Goal: Information Seeking & Learning: Learn about a topic

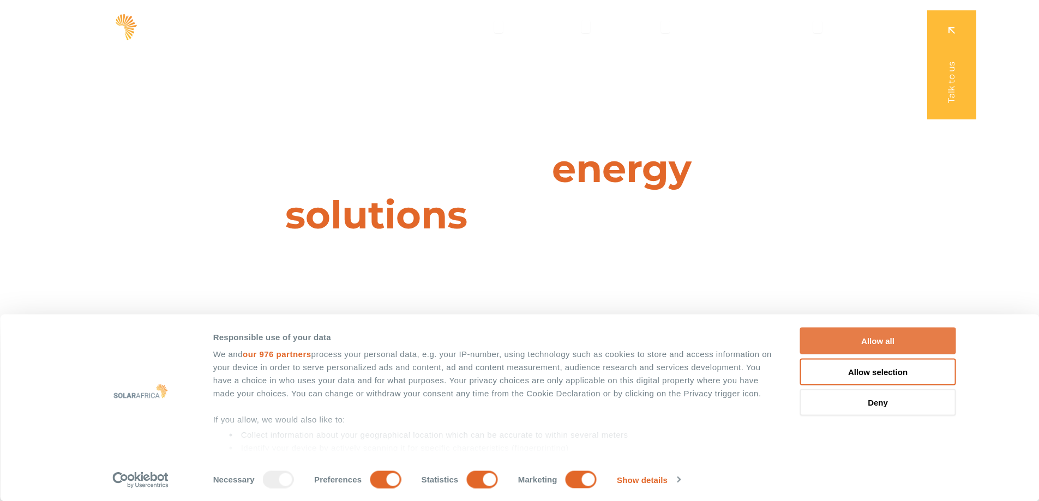
click at [883, 346] on button "Allow all" at bounding box center [878, 341] width 156 height 27
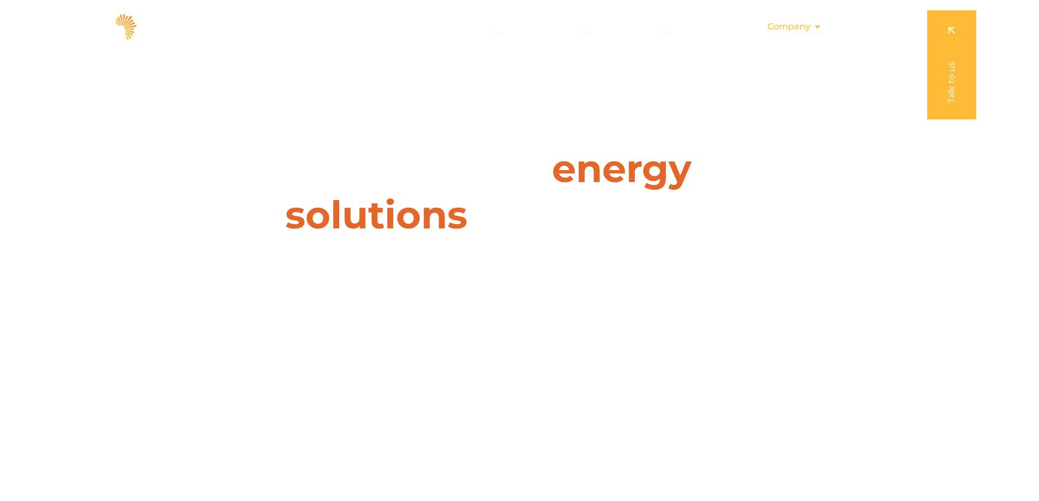
click at [799, 23] on span "Company" at bounding box center [789, 26] width 43 height 13
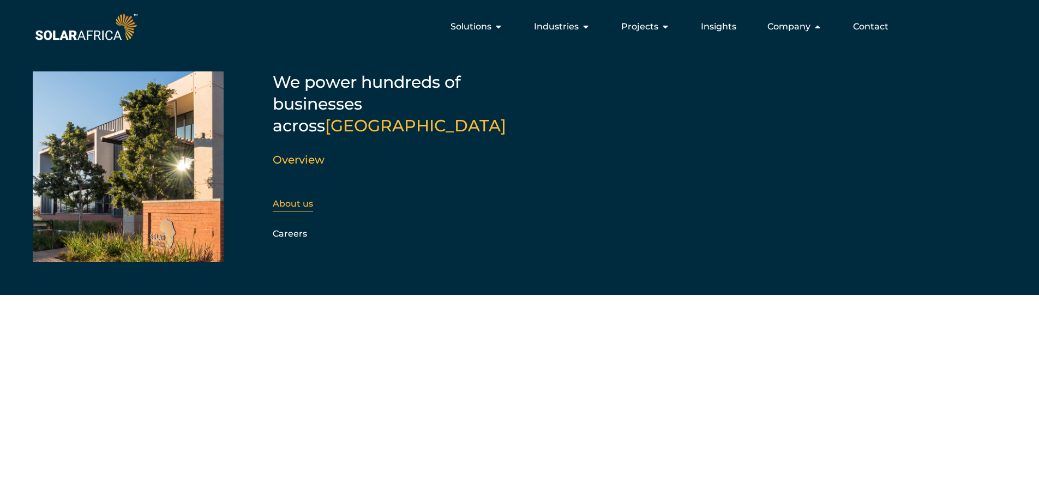
click at [291, 199] on link "About us" at bounding box center [293, 204] width 40 height 10
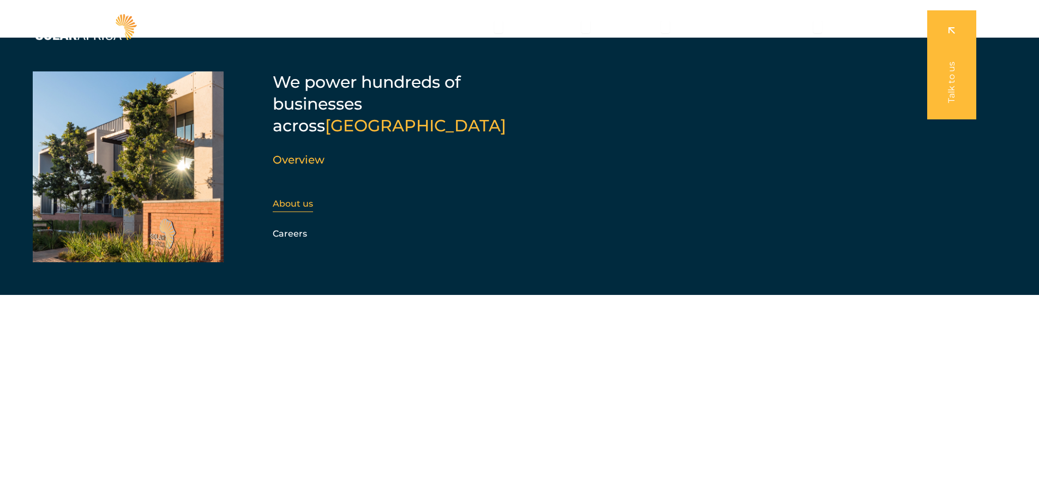
click at [291, 199] on link "About us" at bounding box center [293, 204] width 40 height 10
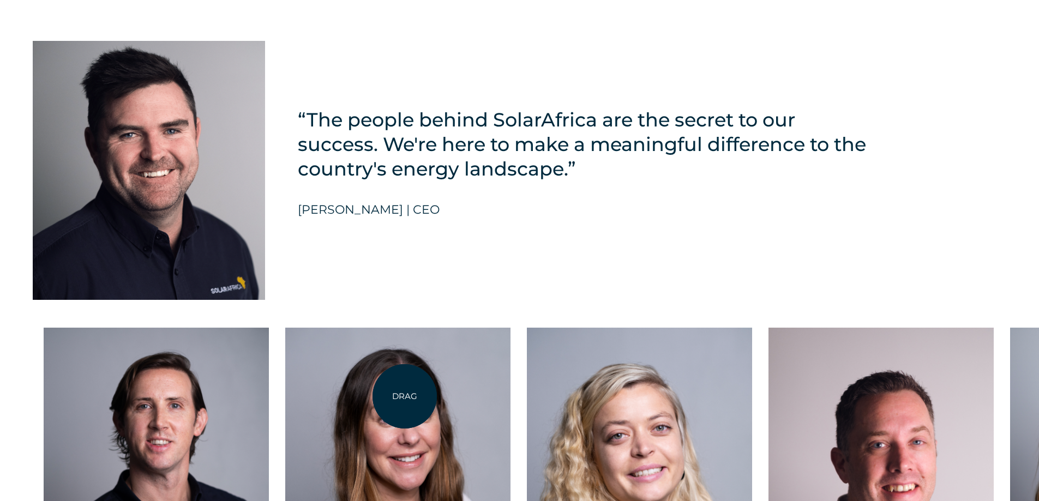
scroll to position [2728, 0]
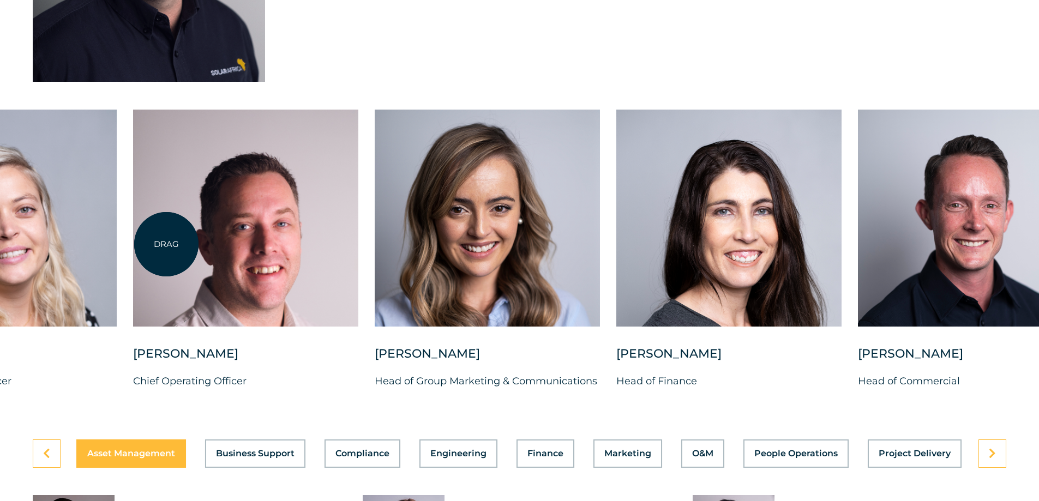
drag, startPoint x: 802, startPoint y: 258, endPoint x: 166, endPoint y: 244, distance: 635.8
click at [166, 244] on div at bounding box center [245, 218] width 225 height 217
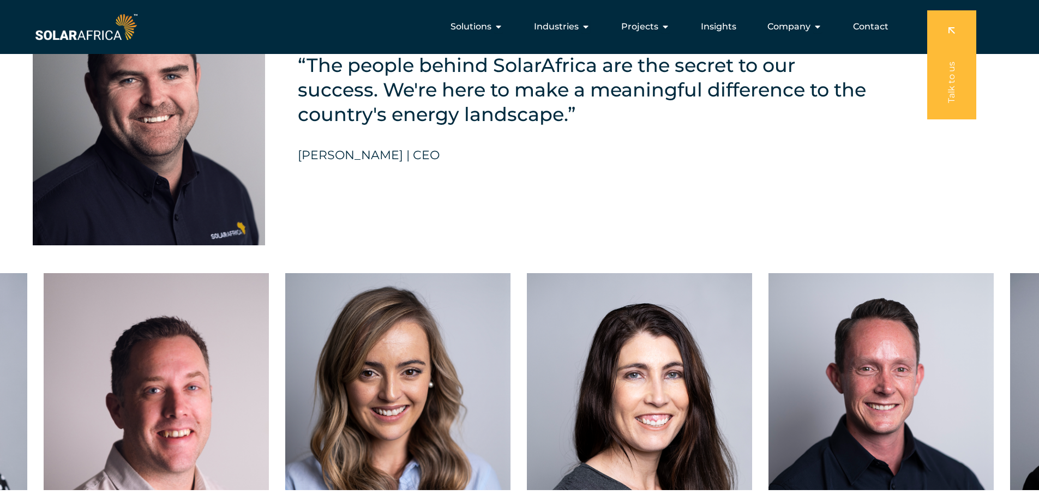
scroll to position [2455, 0]
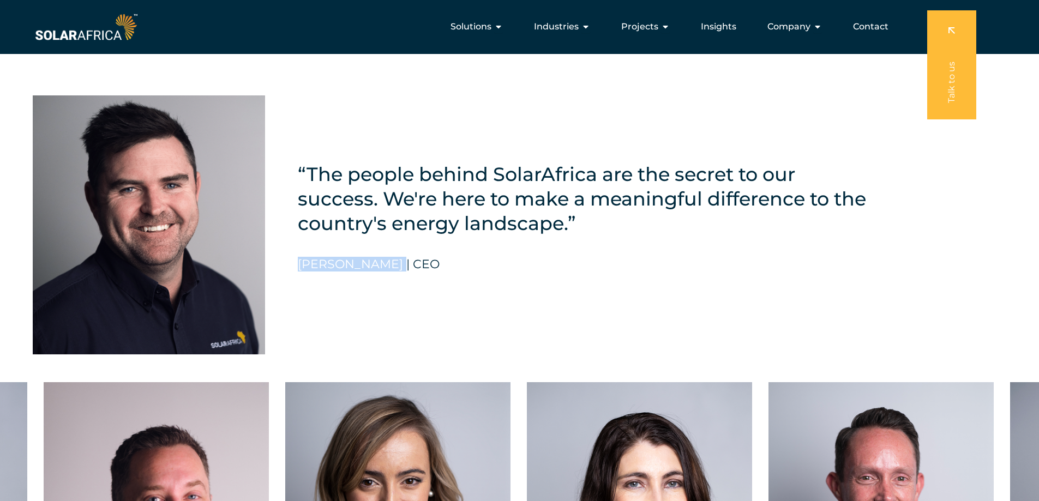
drag, startPoint x: 296, startPoint y: 256, endPoint x: 398, endPoint y: 258, distance: 101.5
click at [398, 258] on div "“The people behind SolarAfrica are the secret to our success. We're here to mak…" at bounding box center [519, 208] width 1039 height 325
